Goal: Information Seeking & Learning: Learn about a topic

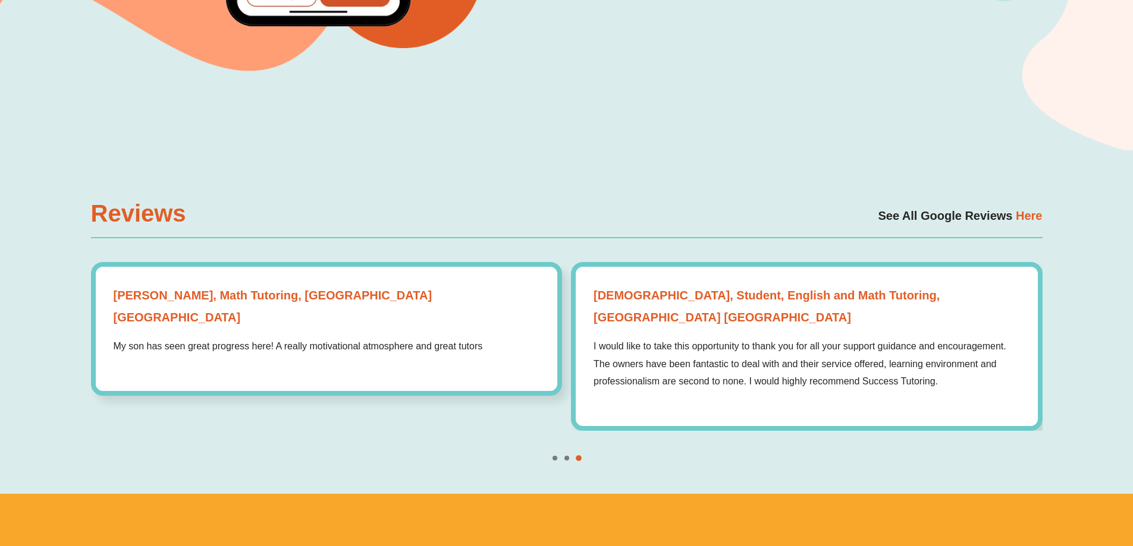
scroll to position [3805, 0]
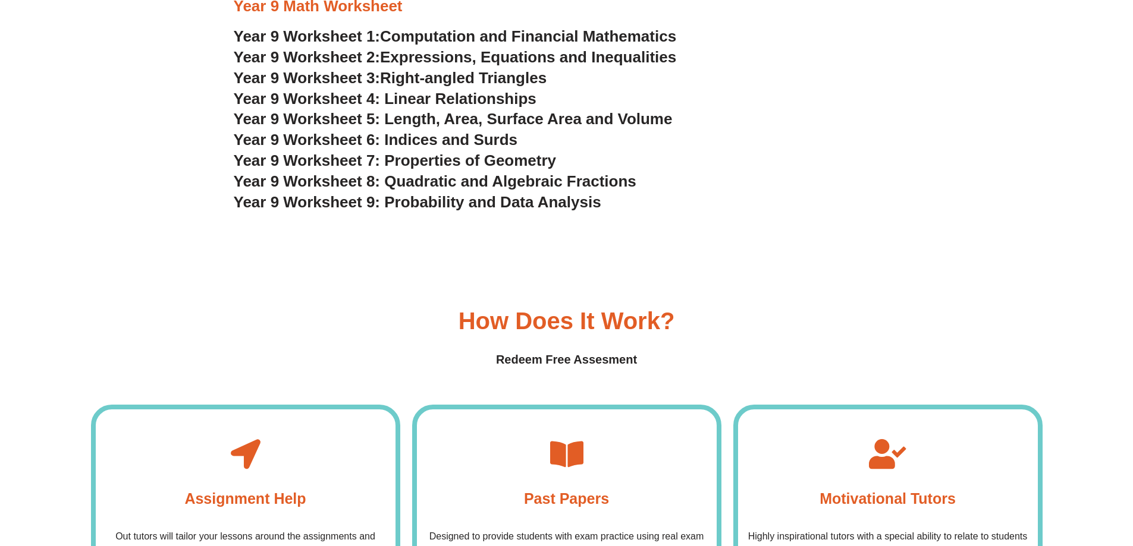
scroll to position [3505, 0]
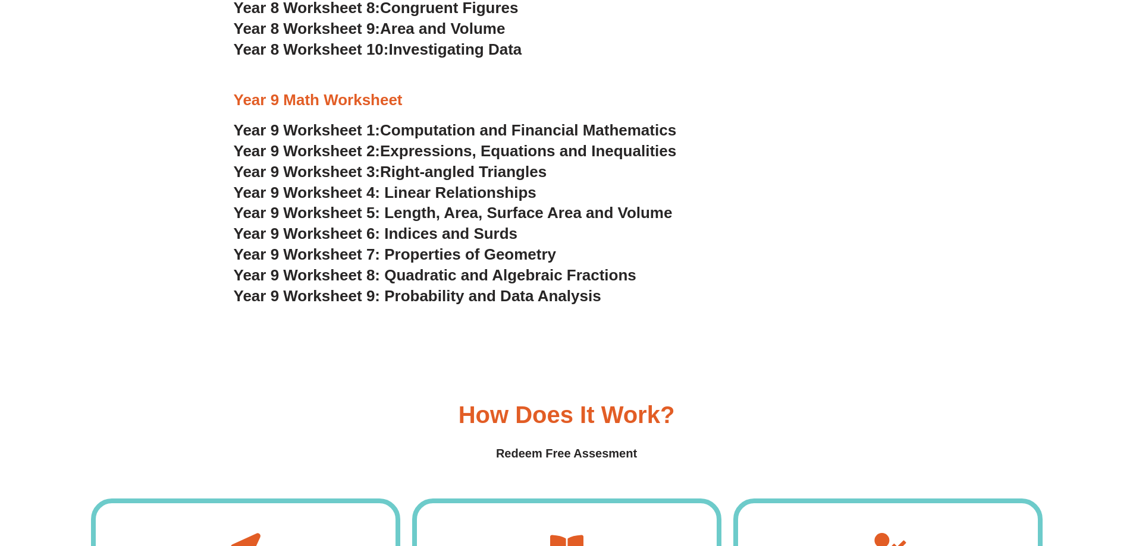
click at [517, 215] on span "Year 9 Worksheet 5: Length, Area, Surface Area and Volume" at bounding box center [453, 213] width 439 height 18
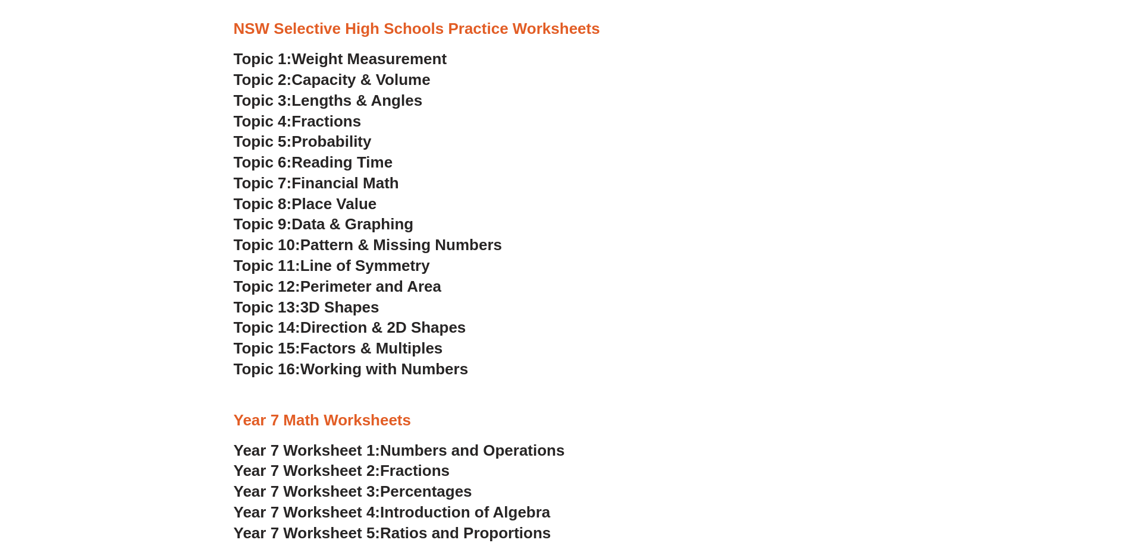
scroll to position [2613, 0]
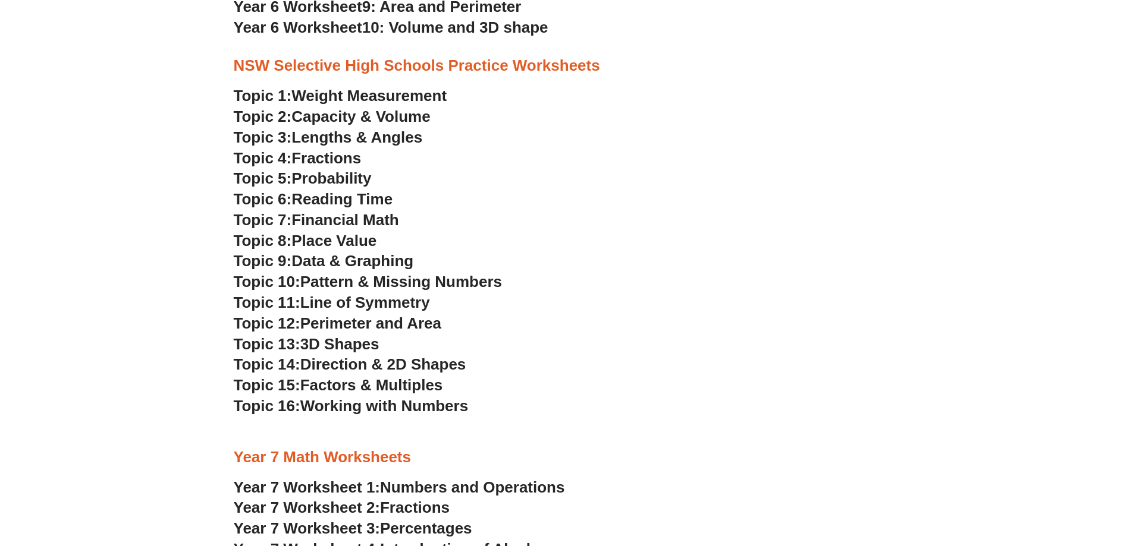
click at [362, 213] on span "Financial Math" at bounding box center [344, 220] width 107 height 18
click at [350, 116] on span "Capacity & Volume" at bounding box center [360, 117] width 139 height 18
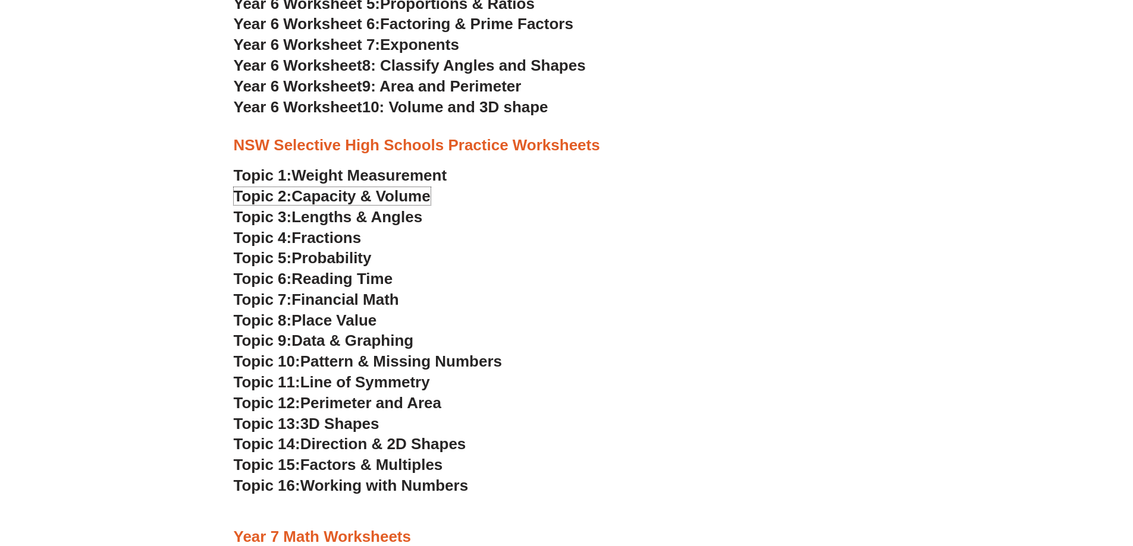
scroll to position [2553, 0]
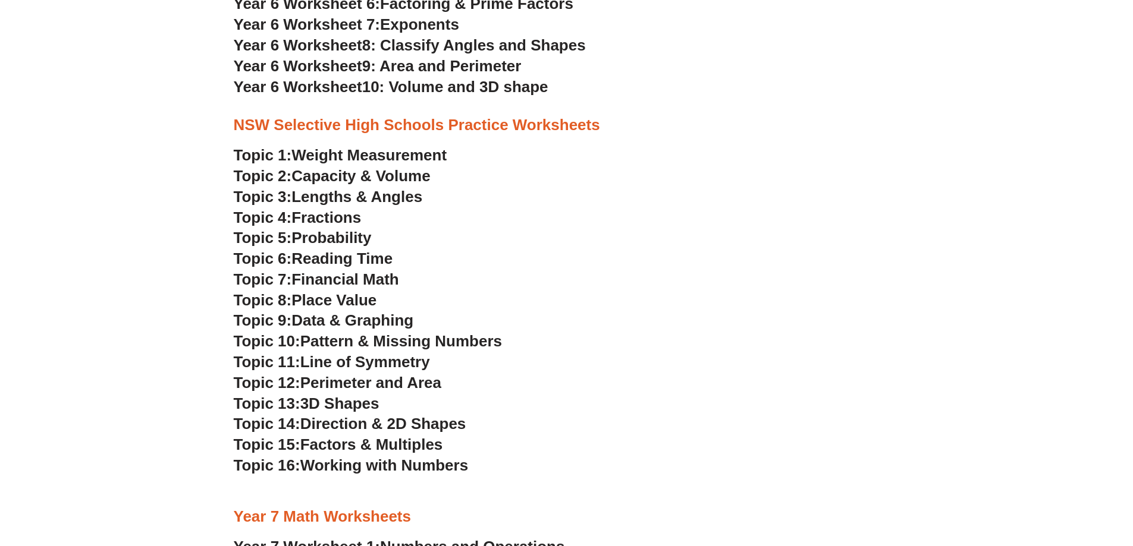
click at [320, 218] on span "Fractions" at bounding box center [326, 218] width 70 height 18
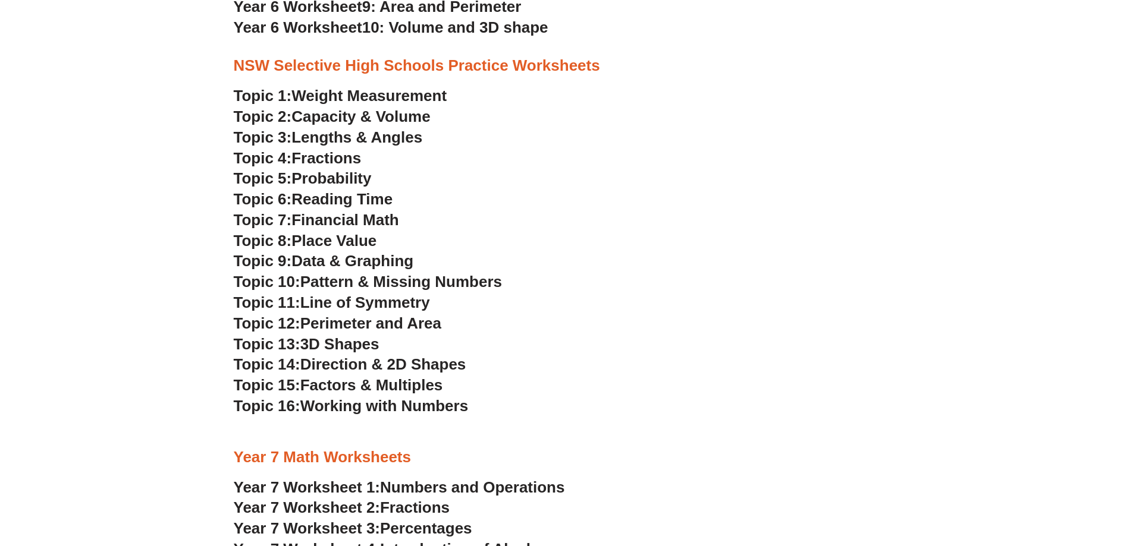
click at [416, 407] on span "Working with Numbers" at bounding box center [384, 406] width 168 height 18
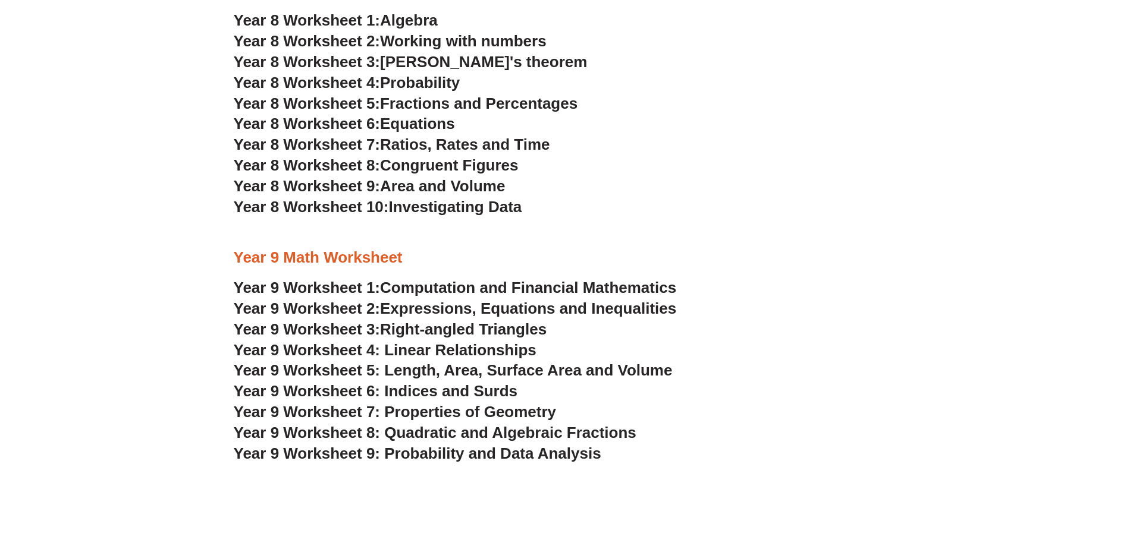
scroll to position [3326, 0]
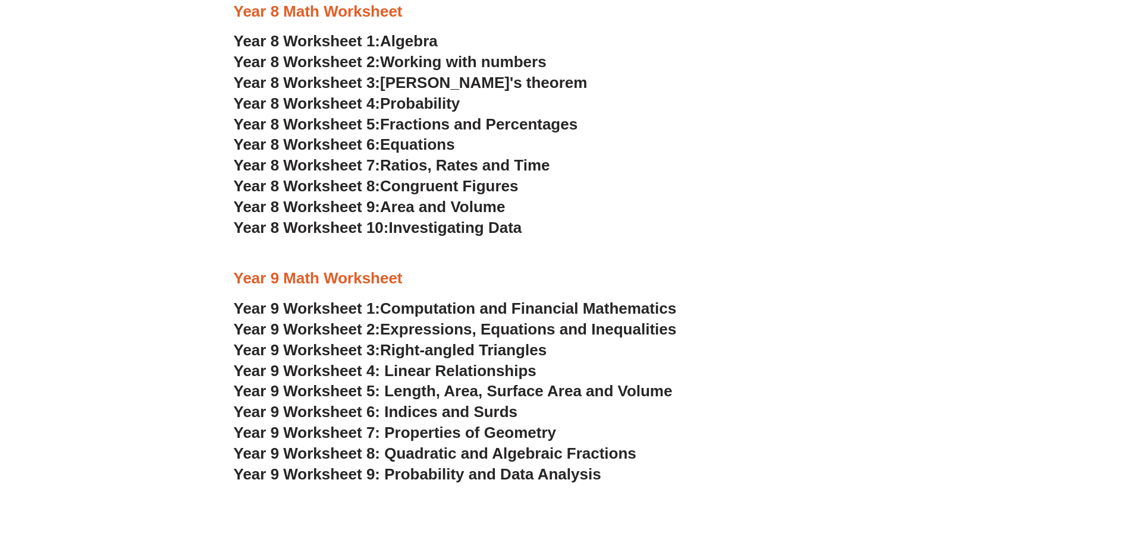
click at [469, 451] on span "Year 9 Worksheet 8: Quadratic and Algebraic Fractions" at bounding box center [435, 454] width 403 height 18
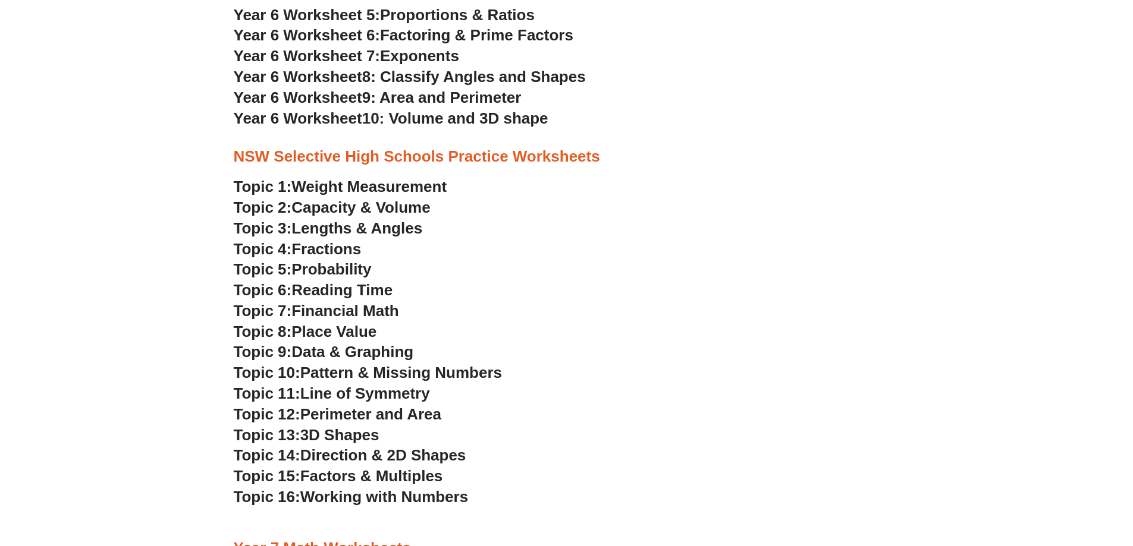
scroll to position [2553, 0]
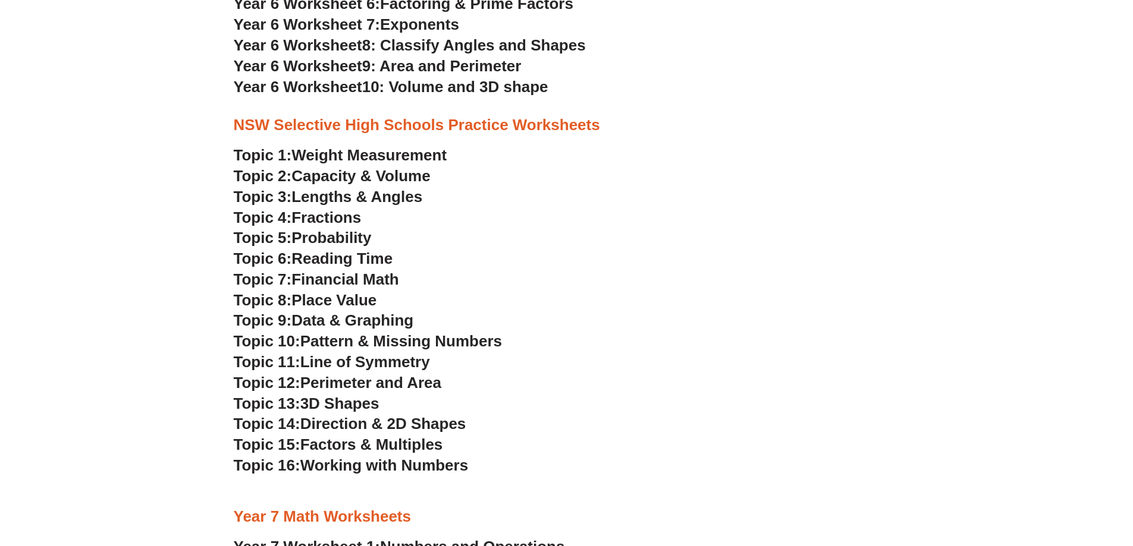
click at [327, 219] on span "Fractions" at bounding box center [326, 218] width 70 height 18
click at [319, 318] on span "Data & Graphing" at bounding box center [352, 321] width 122 height 18
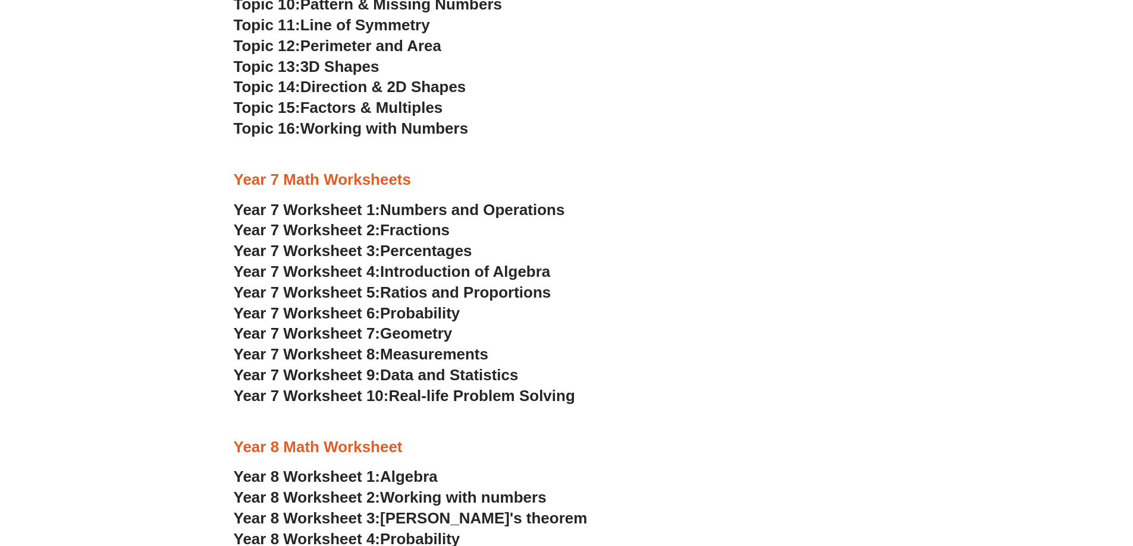
scroll to position [2910, 0]
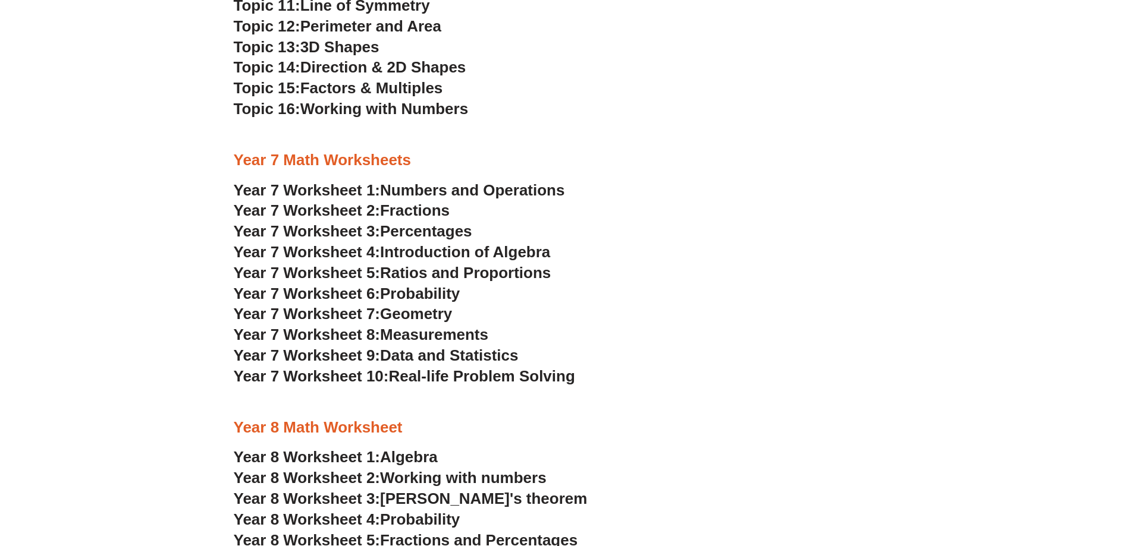
click at [408, 212] on span "Fractions" at bounding box center [415, 211] width 70 height 18
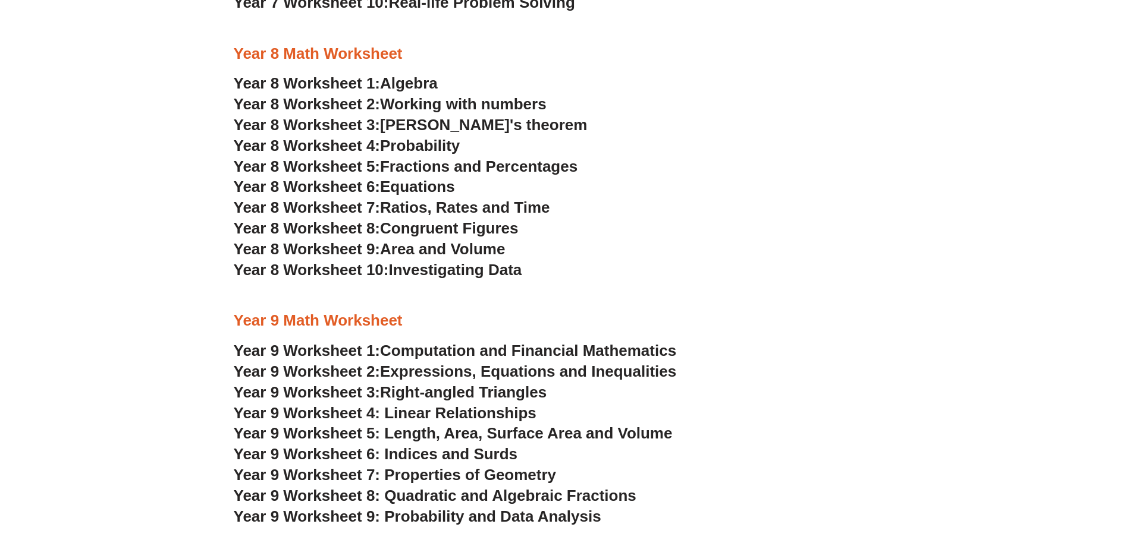
scroll to position [3445, 0]
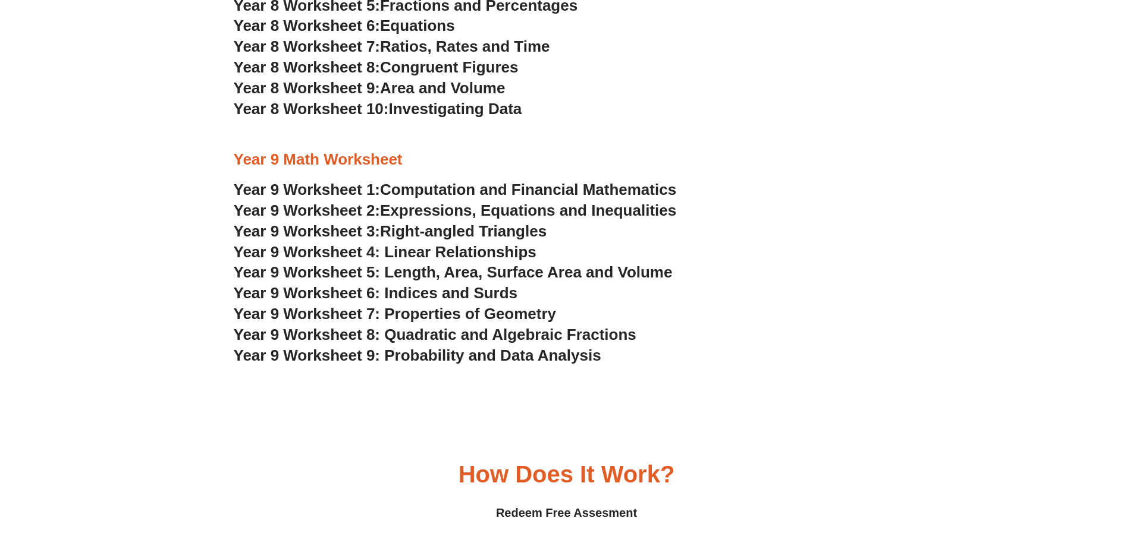
click at [473, 331] on span "Year 9 Worksheet 8: Quadratic and Algebraic Fractions" at bounding box center [435, 335] width 403 height 18
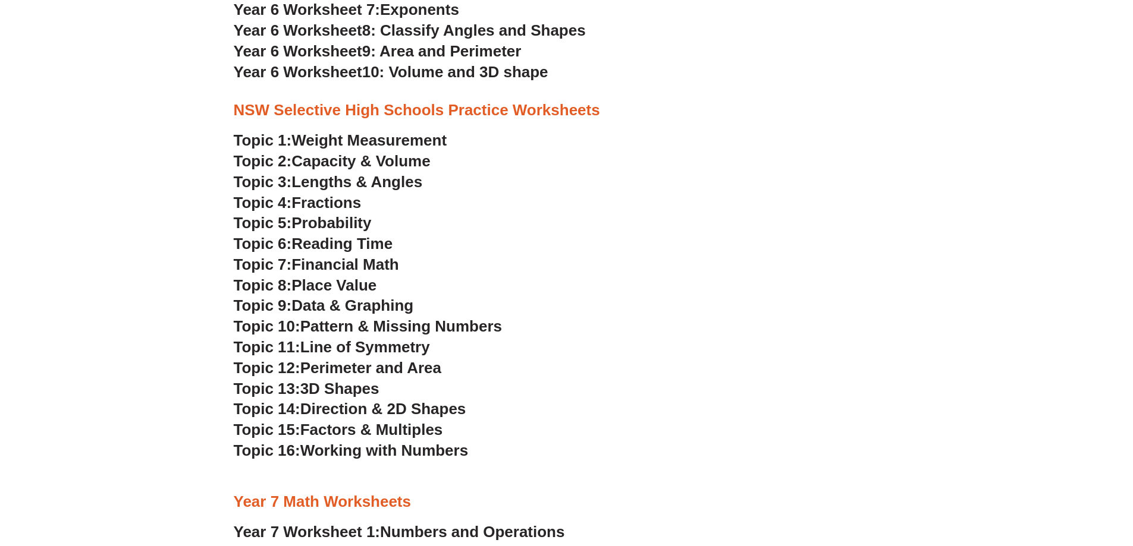
scroll to position [2553, 0]
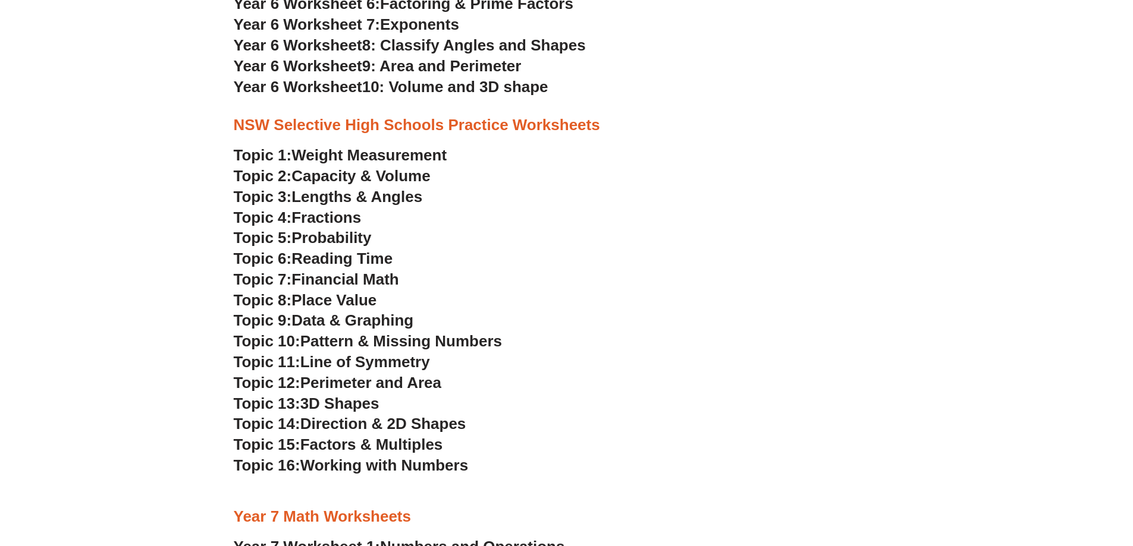
click at [327, 235] on span "Probability" at bounding box center [331, 238] width 80 height 18
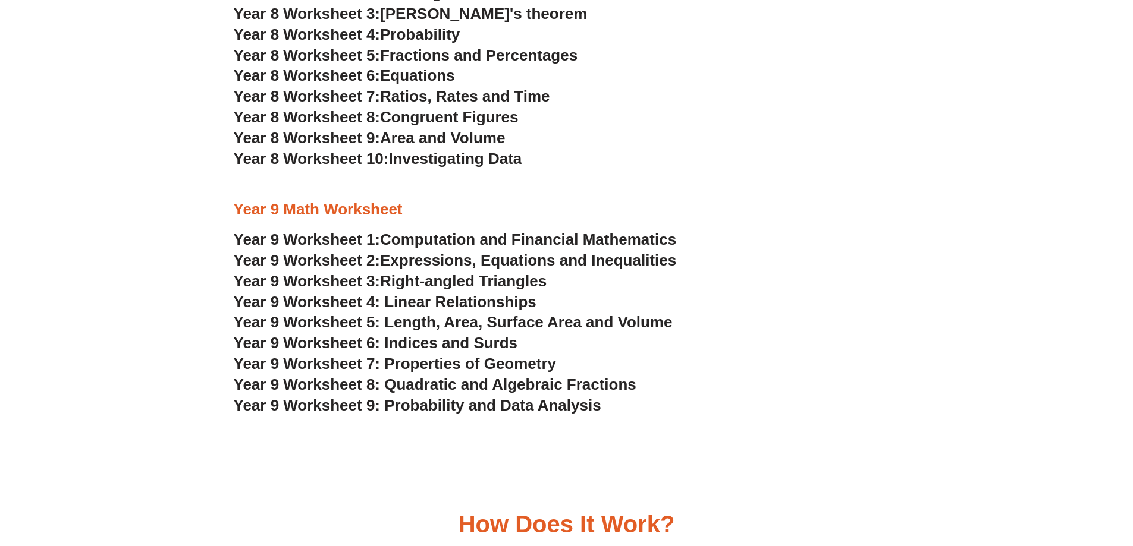
scroll to position [3386, 0]
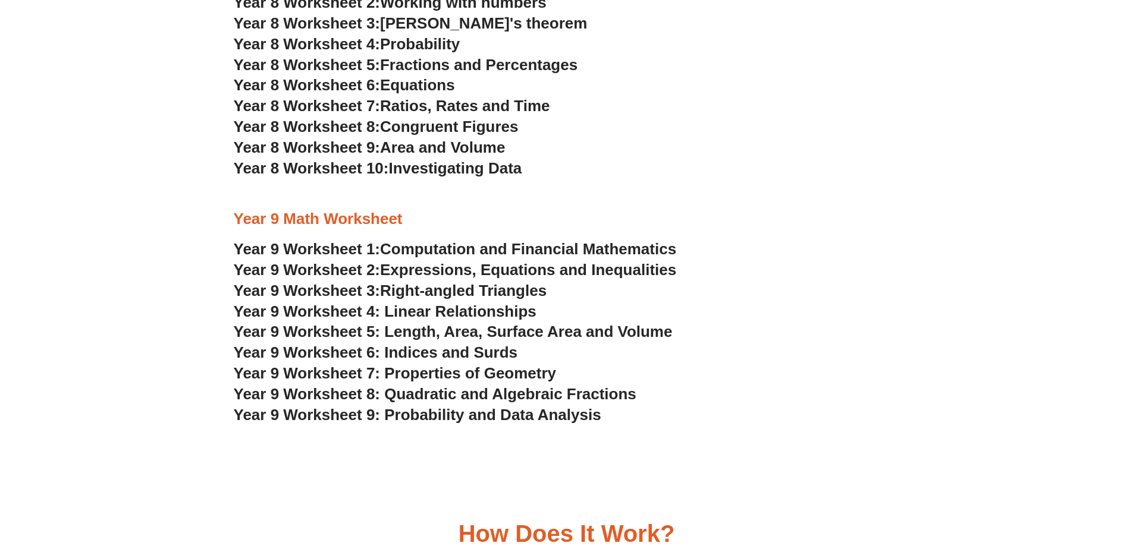
click at [411, 414] on span "Year 9 Worksheet 9: Probability and Data Analysis" at bounding box center [417, 415] width 367 height 18
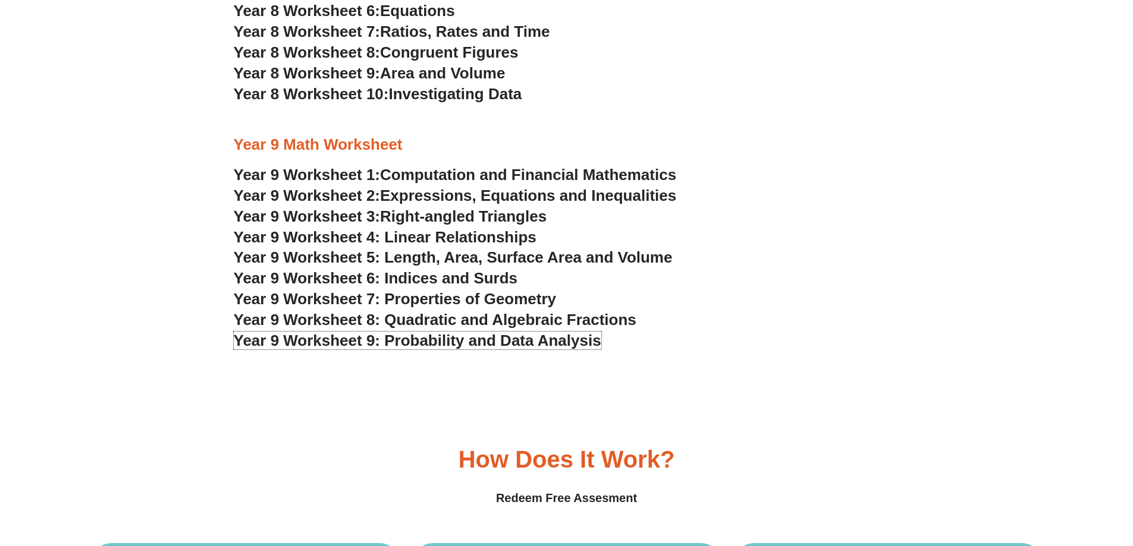
scroll to position [3505, 0]
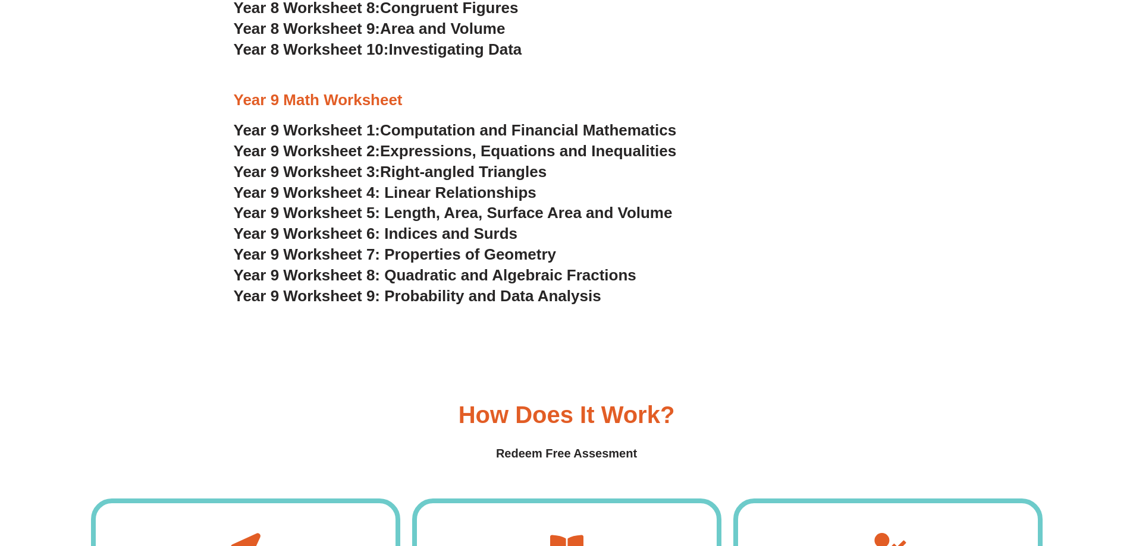
click at [423, 235] on span "Year 9 Worksheet 6: Indices and Surds" at bounding box center [376, 234] width 284 height 18
click at [412, 193] on span "Year 9 Worksheet 4: Linear Relationships" at bounding box center [385, 193] width 303 height 18
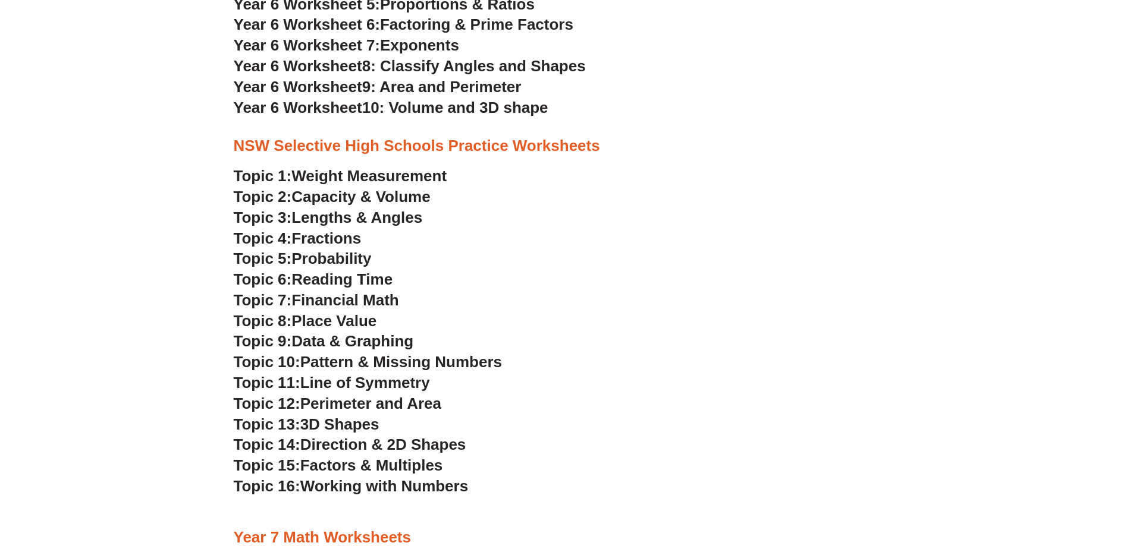
scroll to position [2553, 0]
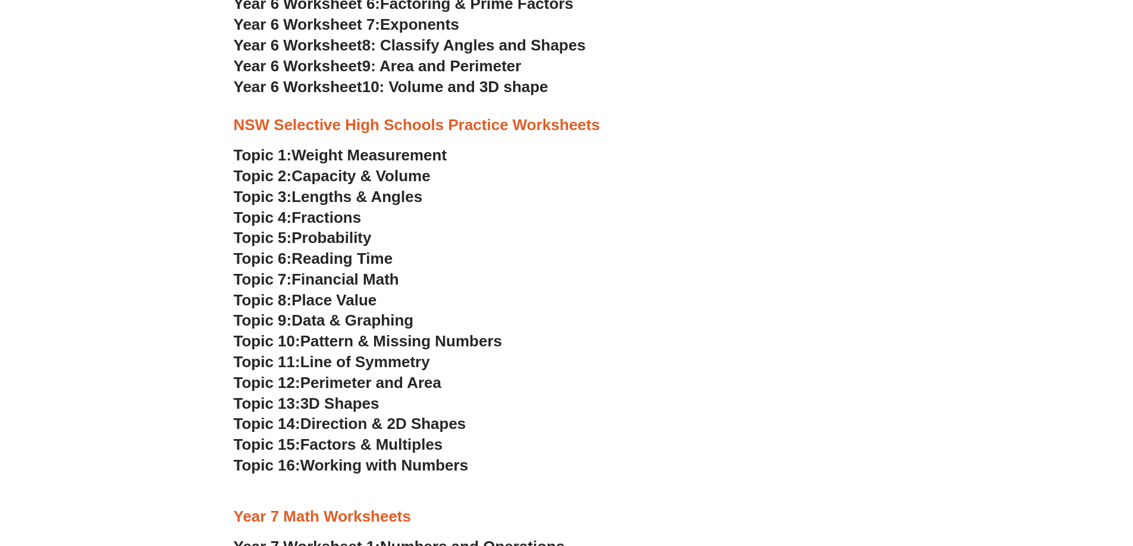
click at [319, 319] on span "Data & Graphing" at bounding box center [352, 321] width 122 height 18
click at [325, 359] on span "Line of Symmetry" at bounding box center [365, 362] width 130 height 18
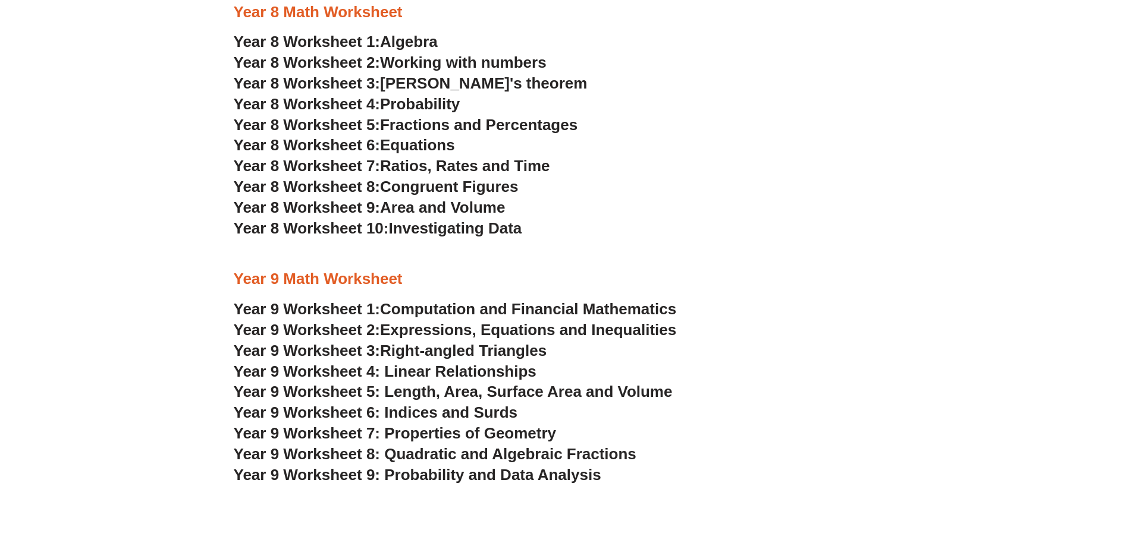
scroll to position [3445, 0]
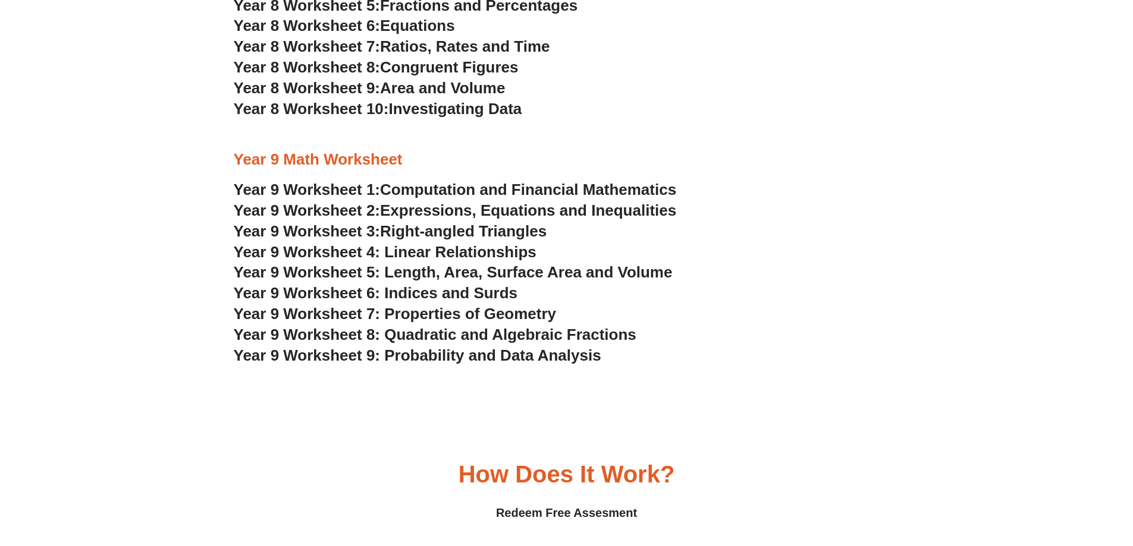
click at [416, 293] on span "Year 9 Worksheet 6: Indices and Surds" at bounding box center [376, 293] width 284 height 18
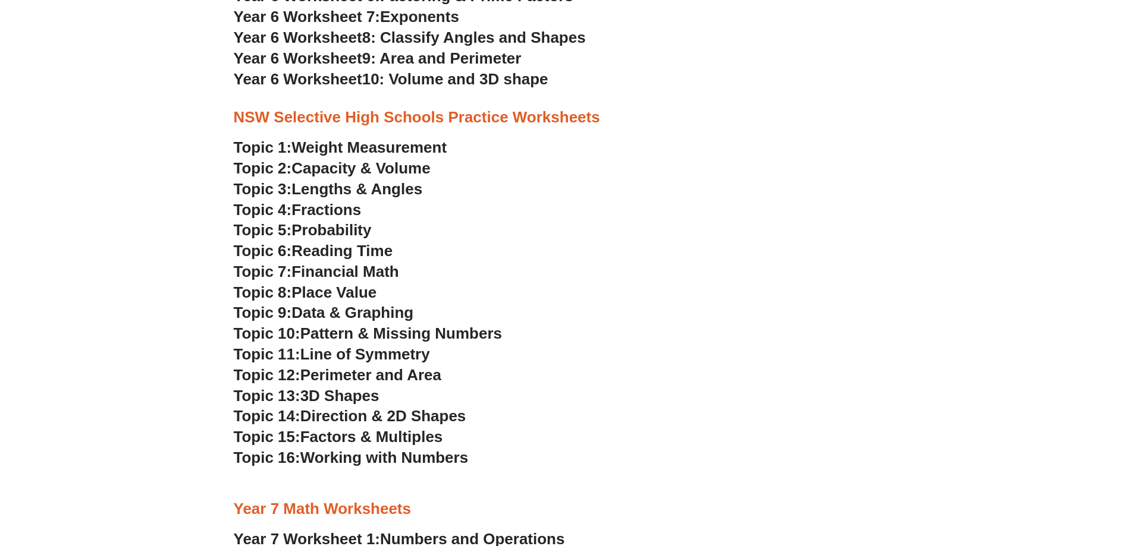
scroll to position [2613, 0]
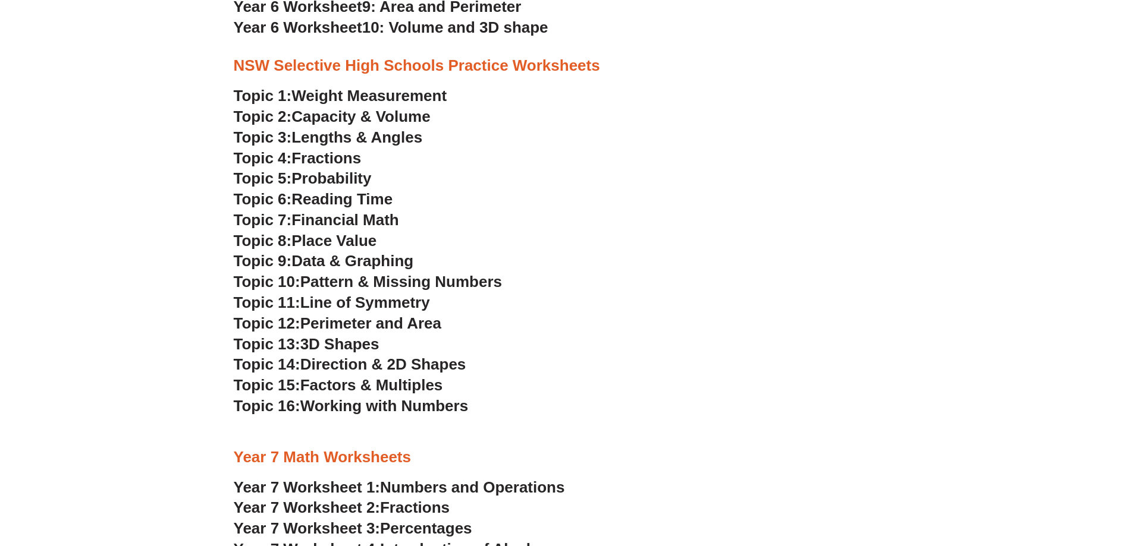
click at [315, 318] on span "Perimeter and Area" at bounding box center [370, 324] width 141 height 18
click at [642, 342] on h3 "Topic 13: 3D Shapes" at bounding box center [567, 345] width 666 height 20
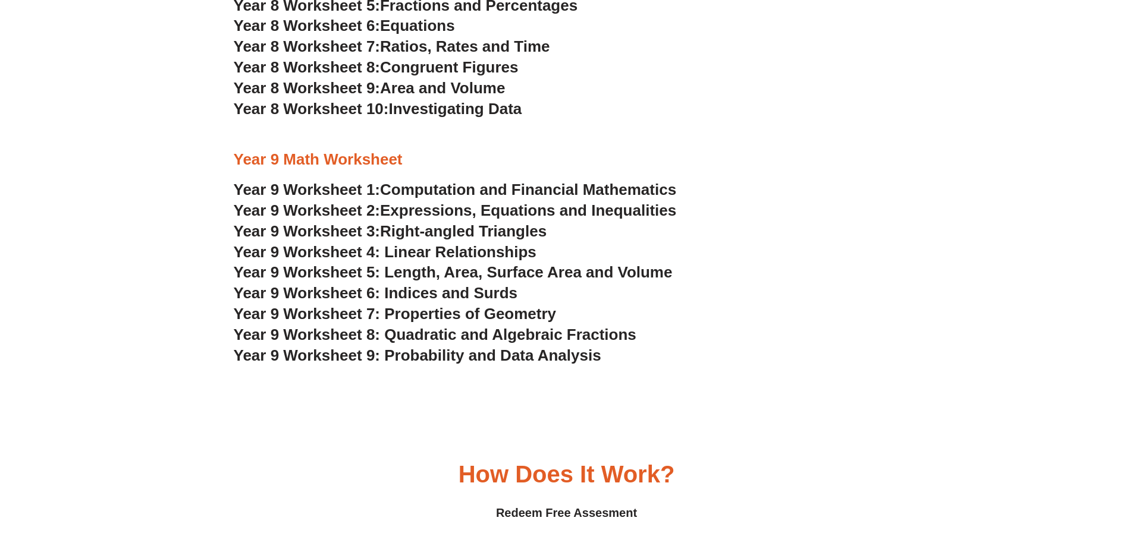
scroll to position [3386, 0]
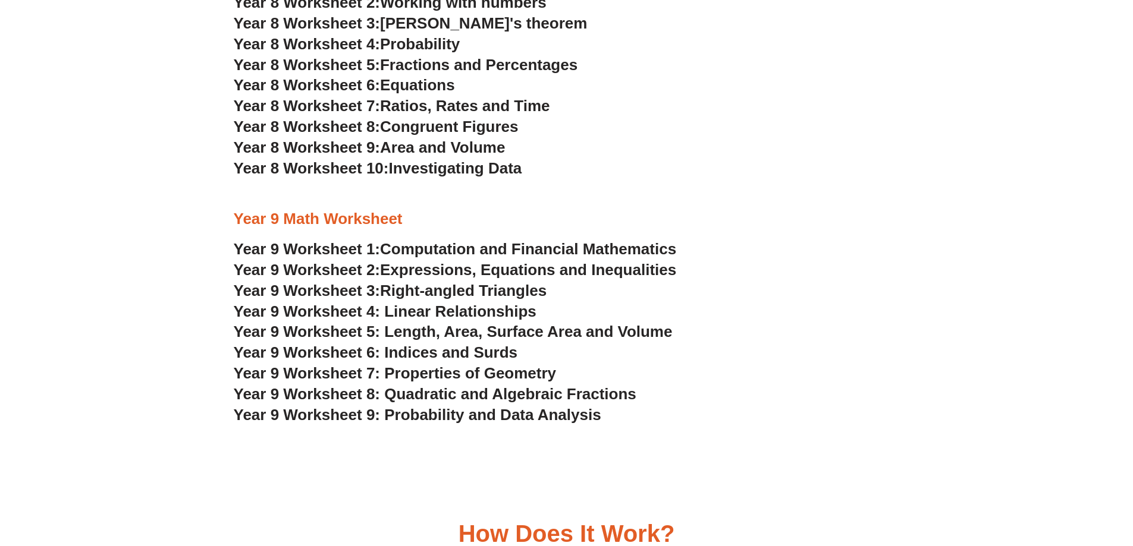
click at [433, 328] on span "Year 9 Worksheet 5: Length, Area, Surface Area and Volume" at bounding box center [453, 332] width 439 height 18
click at [881, 181] on div at bounding box center [567, 194] width 666 height 30
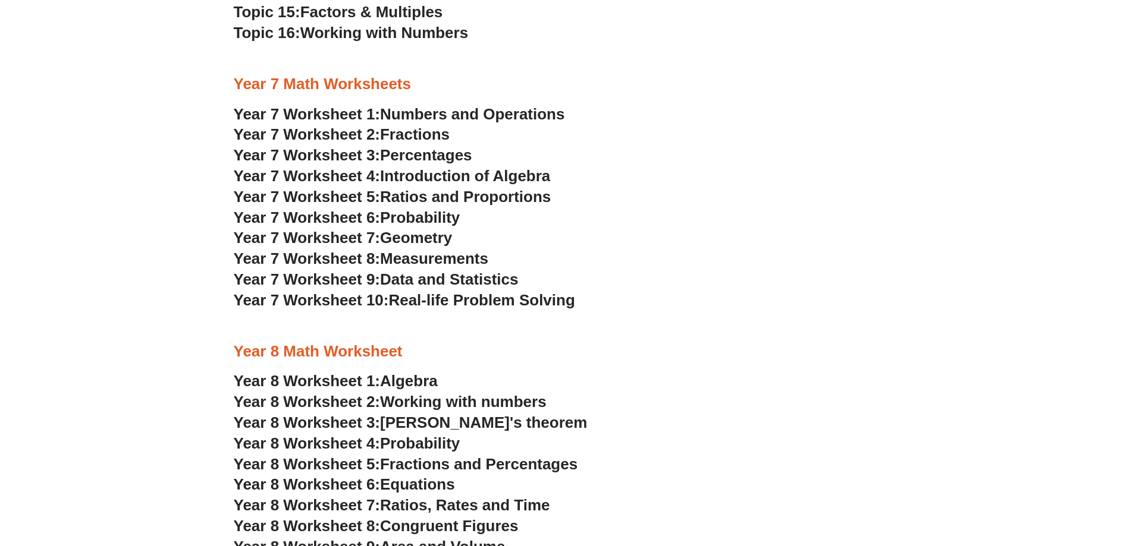
scroll to position [2969, 0]
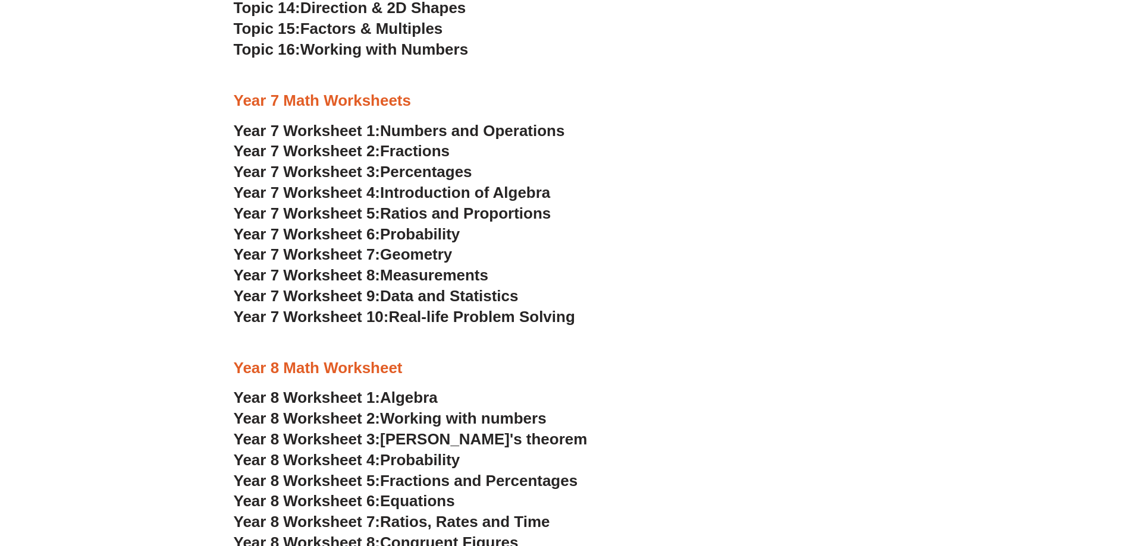
click at [414, 257] on span "Geometry" at bounding box center [416, 255] width 72 height 18
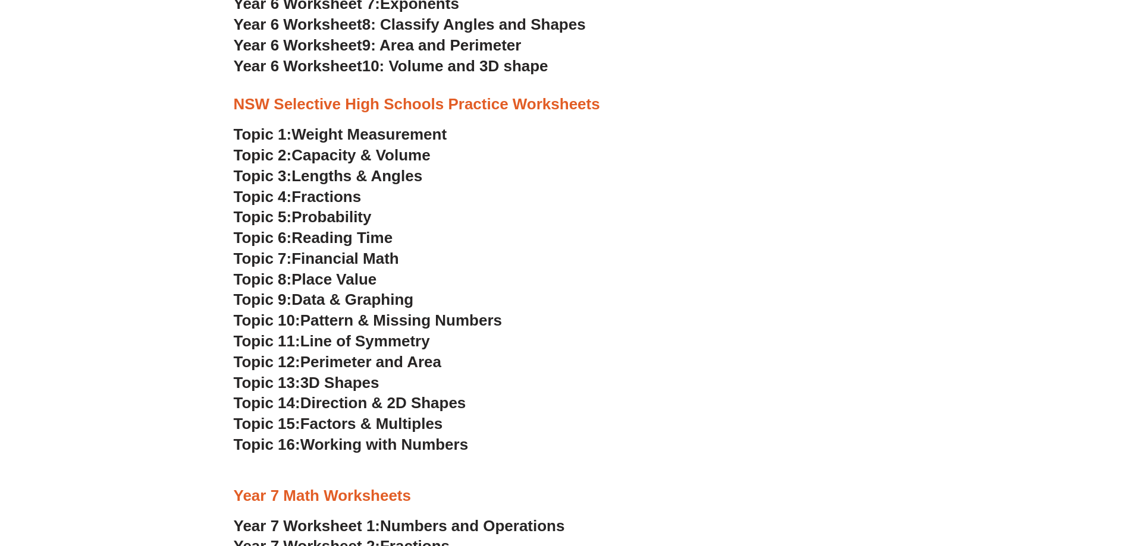
scroll to position [2553, 0]
